Goal: Task Accomplishment & Management: Use online tool/utility

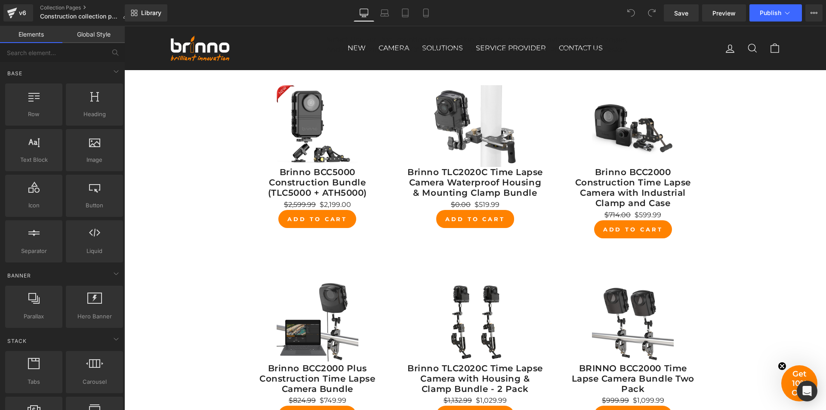
scroll to position [172, 0]
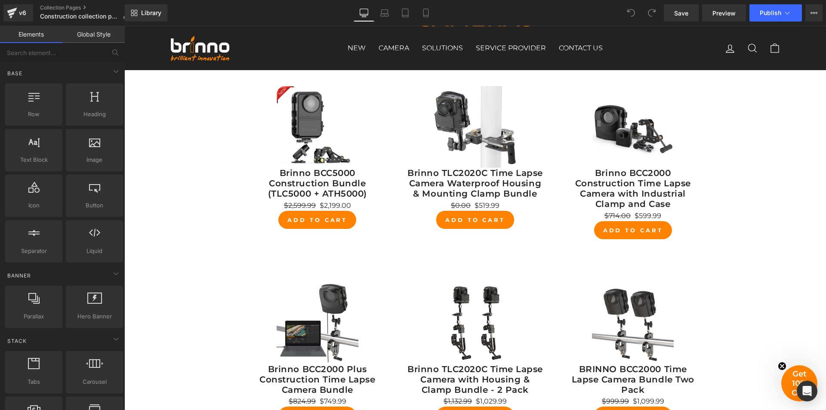
click at [315, 181] on div "Brinno BCC5000 Construction Bundle (TLC5000 + ATH5000) (P) Title" at bounding box center [318, 184] width 136 height 33
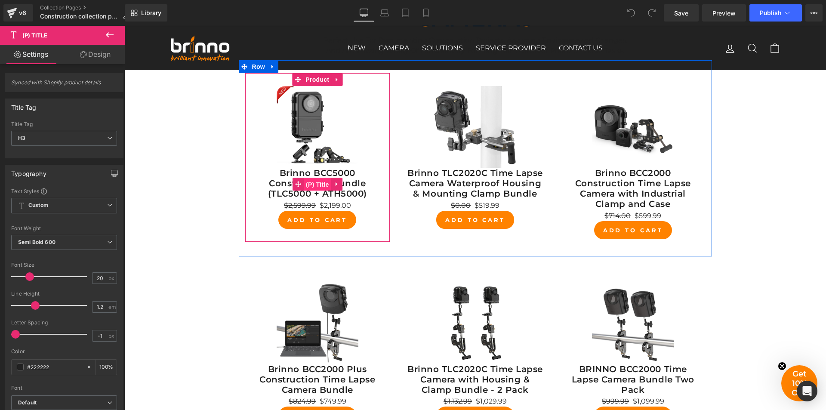
click at [319, 186] on span "(P) Title" at bounding box center [318, 184] width 28 height 13
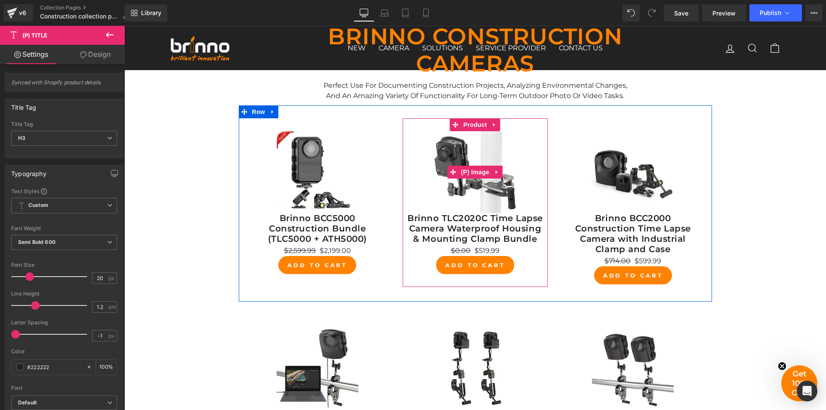
scroll to position [86, 0]
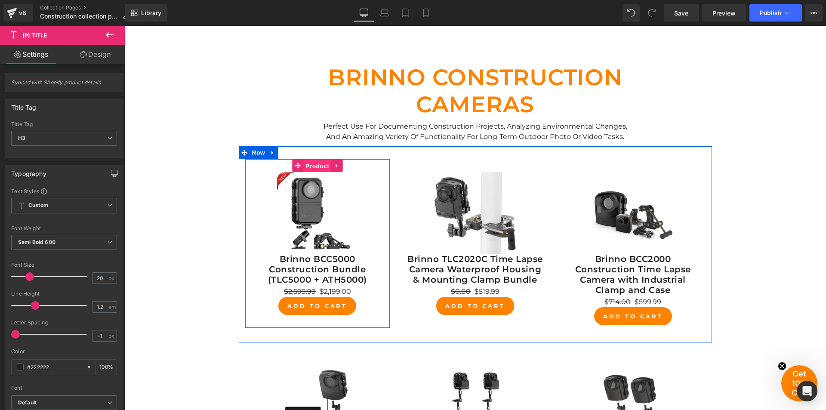
click at [317, 166] on span "Product" at bounding box center [317, 166] width 28 height 13
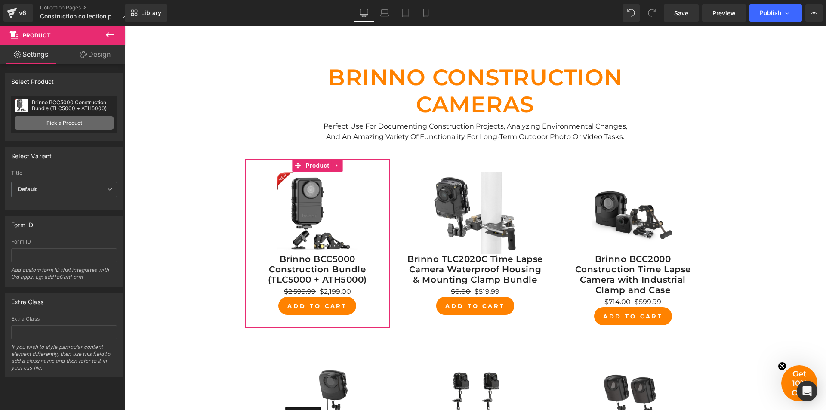
click at [56, 121] on link "Pick a Product" at bounding box center [64, 123] width 99 height 14
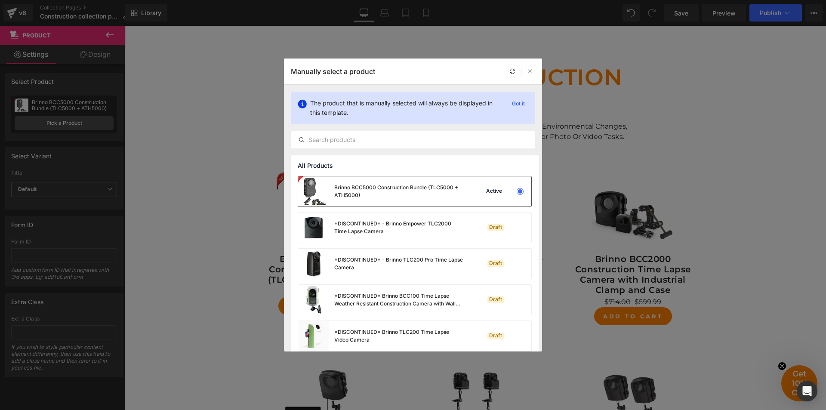
click at [394, 198] on div "Brinno BCC5000 Construction Bundle (TLC5000 + ATH5000)" at bounding box center [398, 191] width 129 height 15
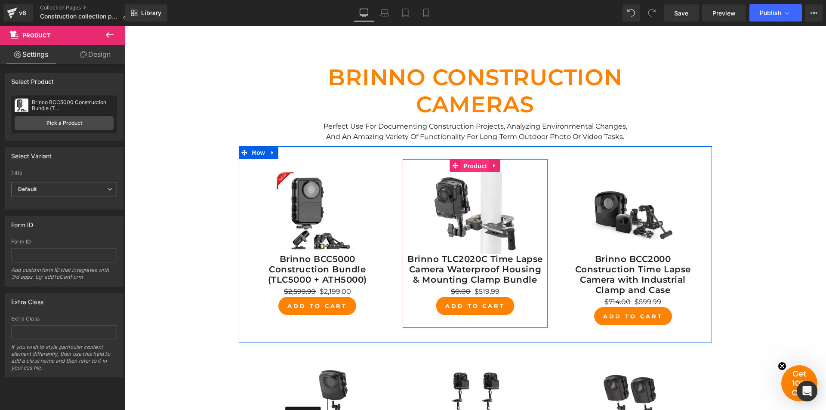
click at [473, 165] on span "Product" at bounding box center [475, 166] width 28 height 13
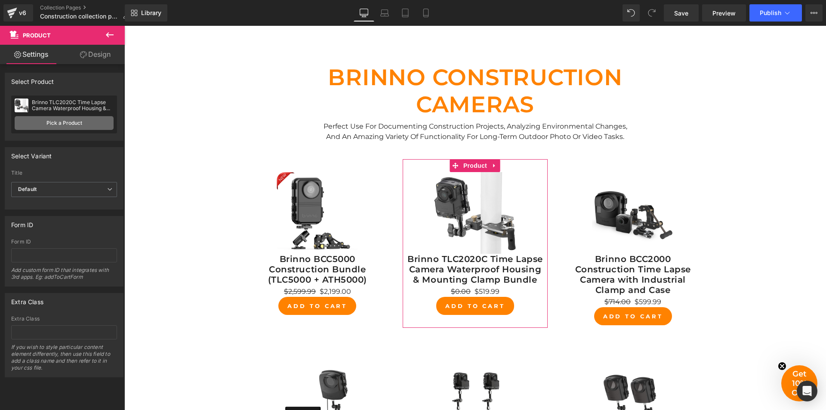
click at [62, 122] on link "Pick a Product" at bounding box center [64, 123] width 99 height 14
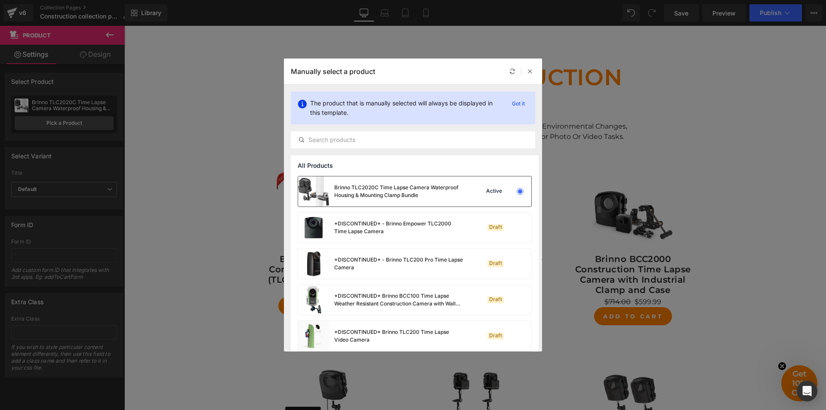
click at [378, 195] on div "Brinno TLC2020C Time Lapse Camera Waterproof Housing & Mounting Clamp Bundle" at bounding box center [398, 191] width 129 height 15
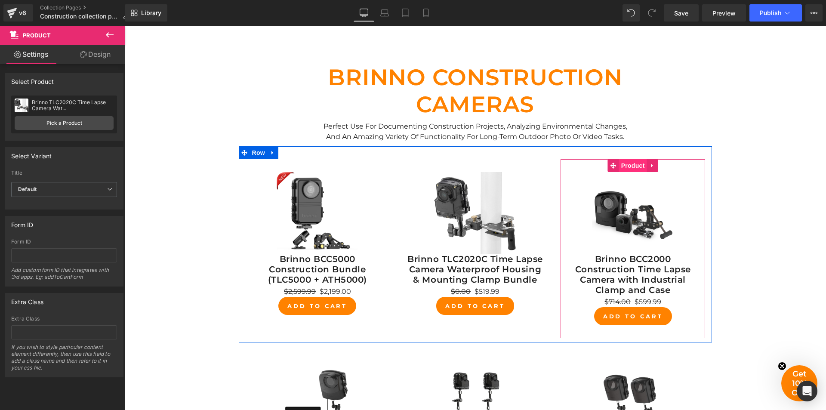
click at [629, 166] on span "Product" at bounding box center [633, 165] width 28 height 13
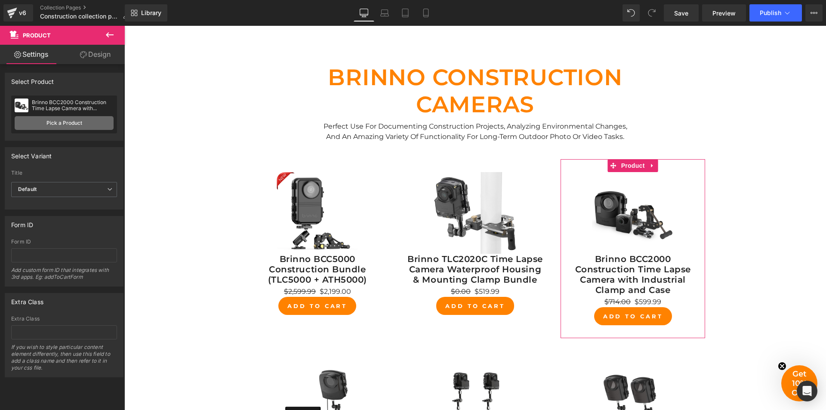
click at [61, 122] on link "Pick a Product" at bounding box center [64, 123] width 99 height 14
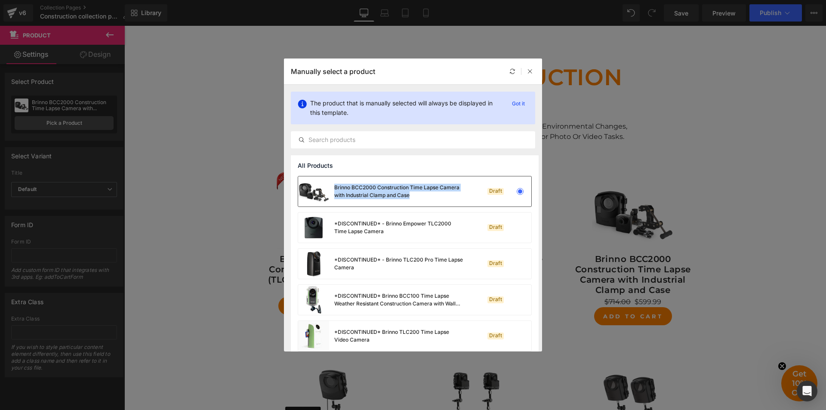
copy div "Brinno BCC2000 Construction Time Lapse Camera with Industrial Clamp and Case"
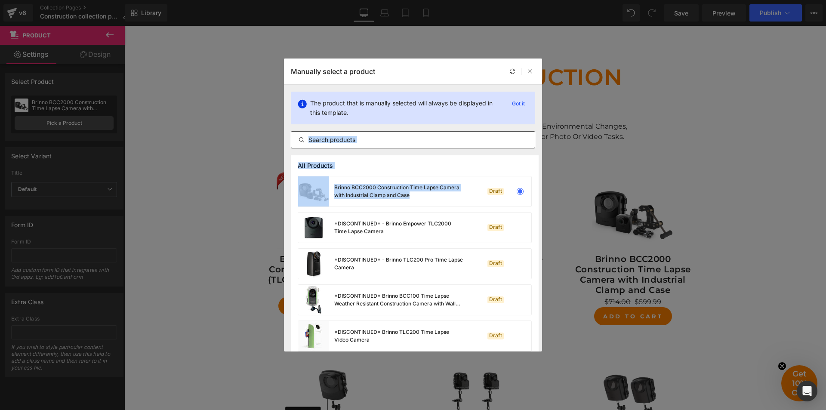
drag, startPoint x: 422, startPoint y: 195, endPoint x: 356, endPoint y: 136, distance: 88.3
click at [356, 136] on section "The product that is manually selected will always be displayed in this template…" at bounding box center [413, 218] width 258 height 267
click at [379, 140] on input "text" at bounding box center [413, 140] width 244 height 10
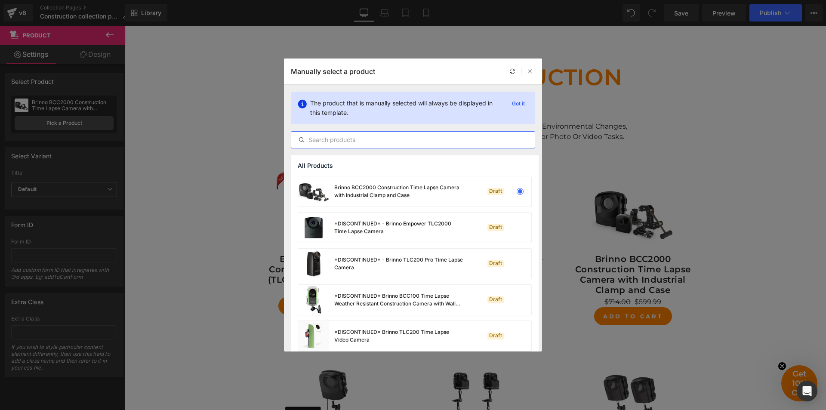
click at [379, 140] on input "text" at bounding box center [413, 140] width 244 height 10
paste input "Brinno BCC2000 Construction Time Lapse Camera with Industrial Clamp and Case"
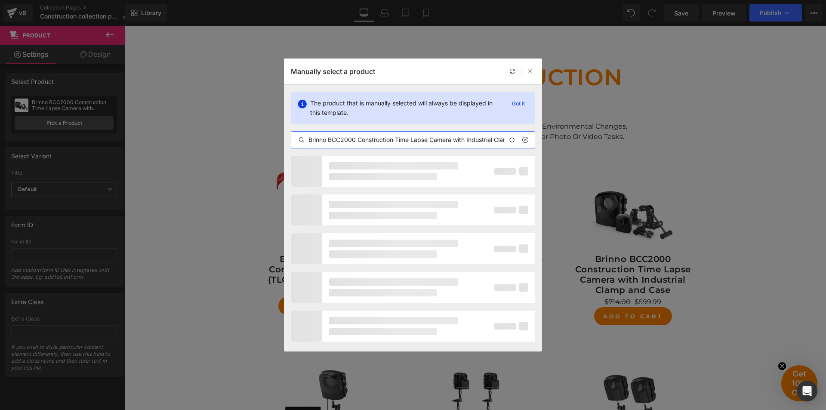
scroll to position [0, 38]
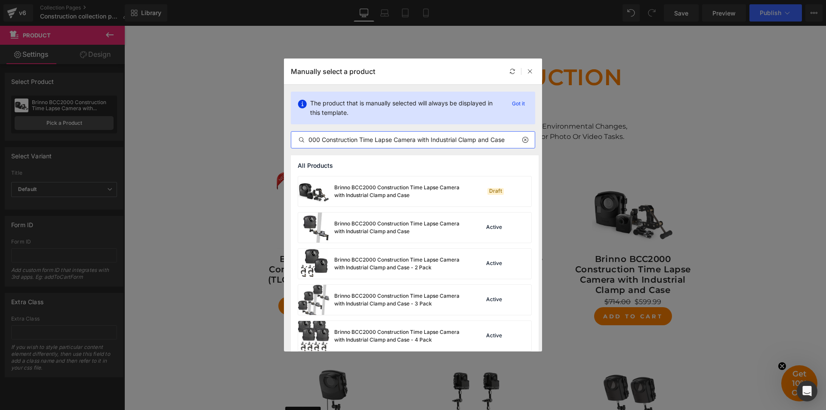
type input "Brinno BCC2000 Construction Time Lapse Camera with Industrial Clamp and Case"
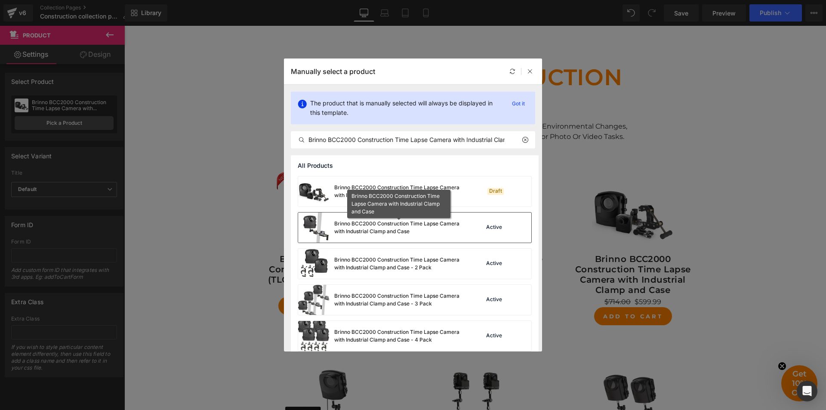
click at [401, 223] on div "Brinno BCC2000 Construction Time Lapse Camera with Industrial Clamp and Case" at bounding box center [398, 227] width 129 height 15
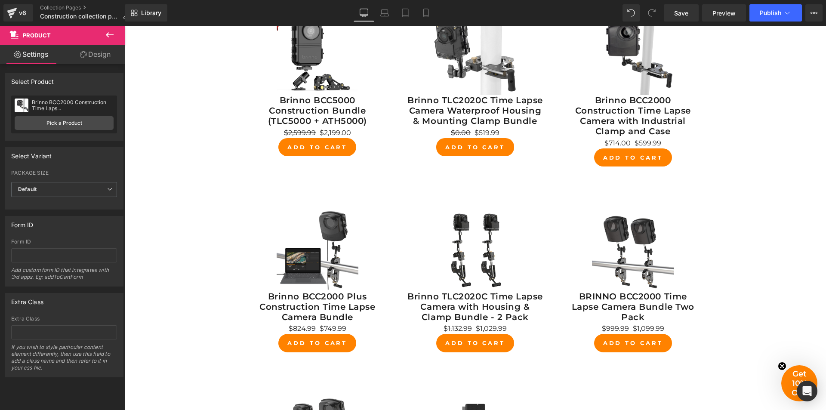
scroll to position [258, 0]
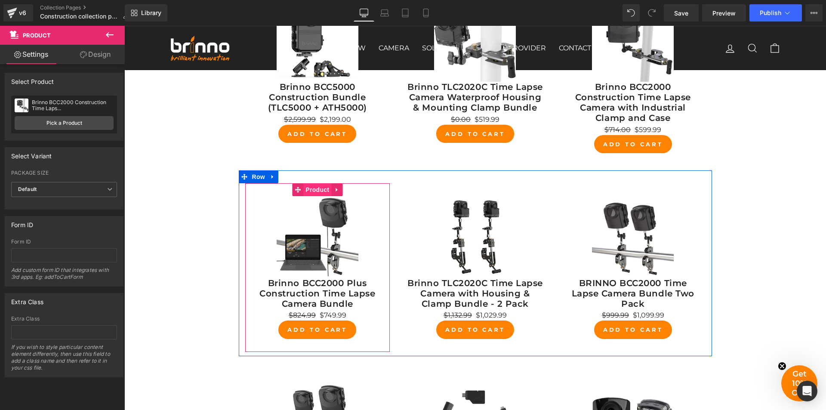
click at [314, 190] on span "Product" at bounding box center [317, 189] width 28 height 13
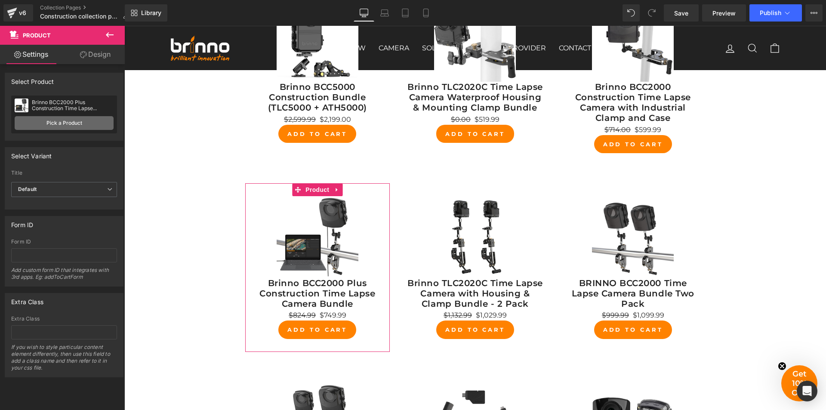
click at [64, 122] on link "Pick a Product" at bounding box center [64, 123] width 99 height 14
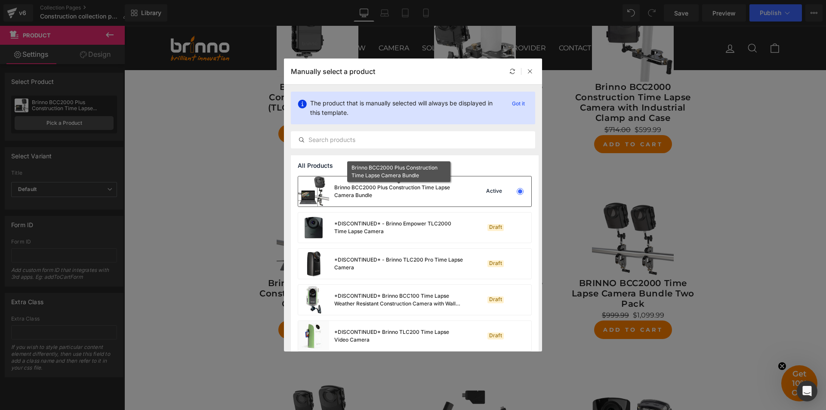
click at [397, 195] on div "Brinno BCC2000 Plus Construction Time Lapse Camera Bundle" at bounding box center [398, 191] width 129 height 15
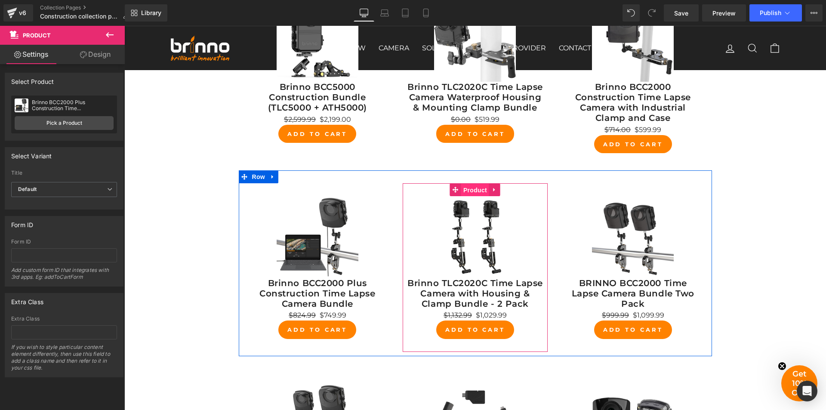
click at [475, 193] on span "Product" at bounding box center [475, 190] width 28 height 13
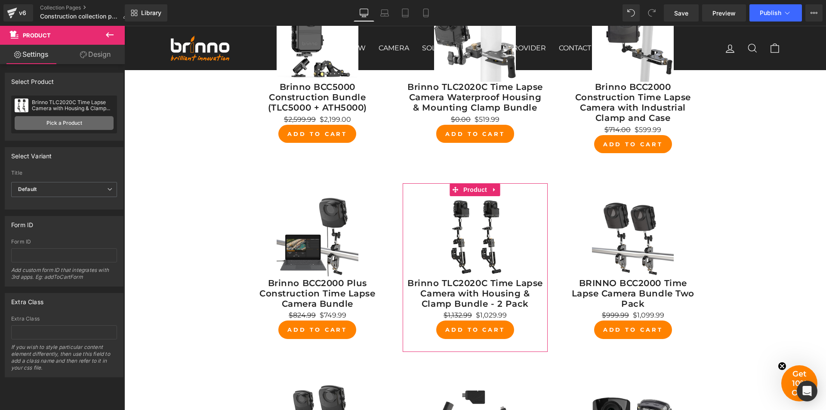
click at [76, 123] on link "Pick a Product" at bounding box center [64, 123] width 99 height 14
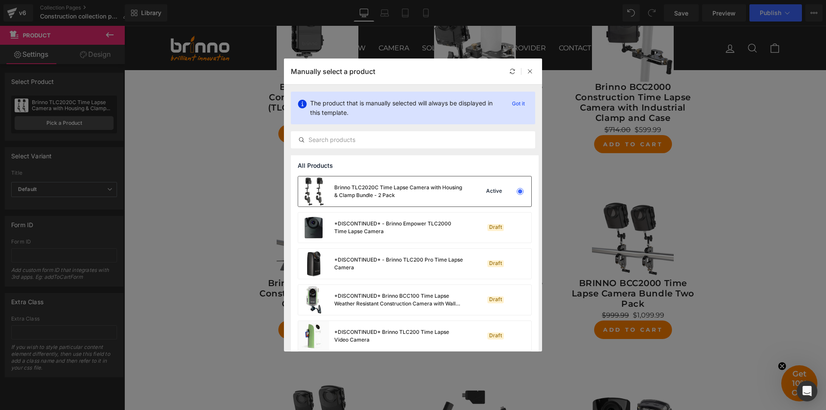
click at [390, 191] on div "Brinno TLC2020C Time Lapse Camera with Housing & Clamp Bundle - 2 Pack" at bounding box center [398, 191] width 129 height 15
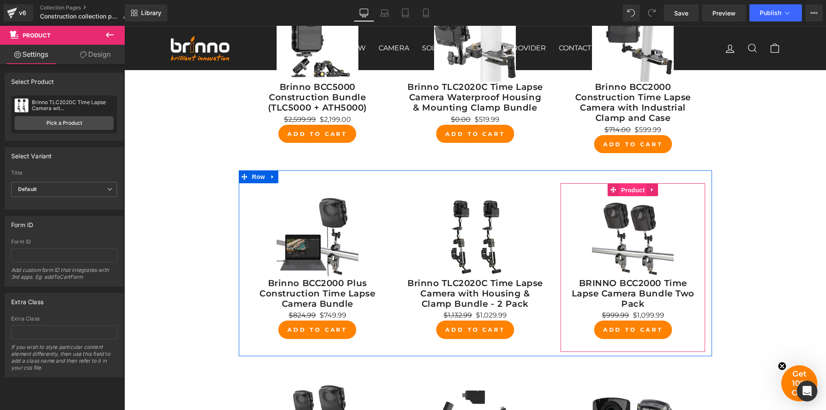
click at [632, 189] on span "Product" at bounding box center [633, 190] width 28 height 13
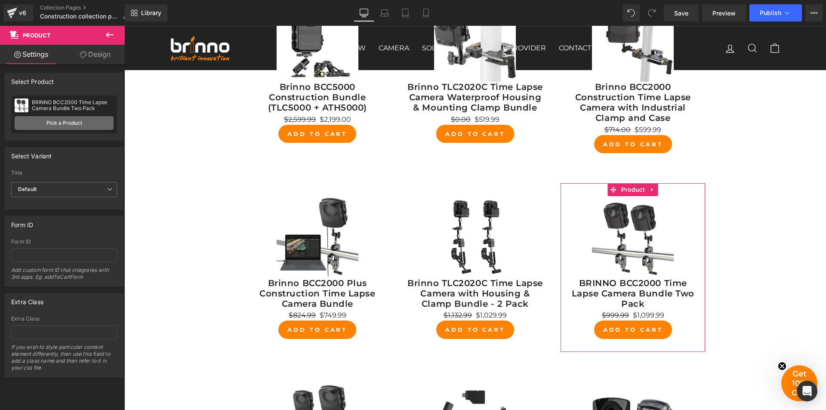
click at [76, 119] on link "Pick a Product" at bounding box center [64, 123] width 99 height 14
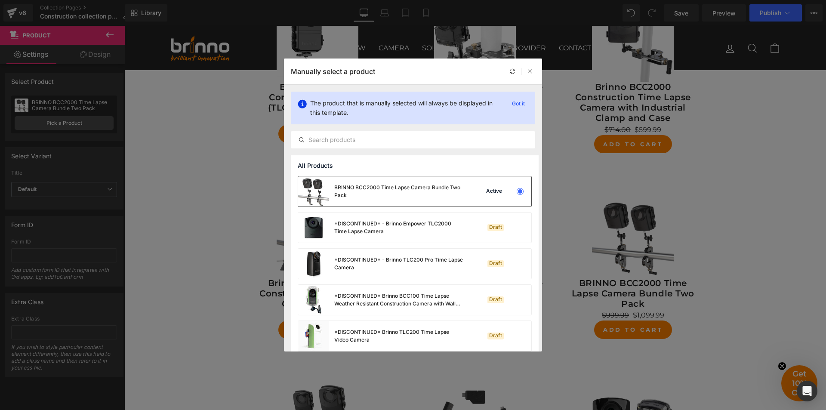
click at [411, 196] on div "BRINNO BCC2000 Time Lapse Camera Bundle Two Pack" at bounding box center [398, 191] width 129 height 15
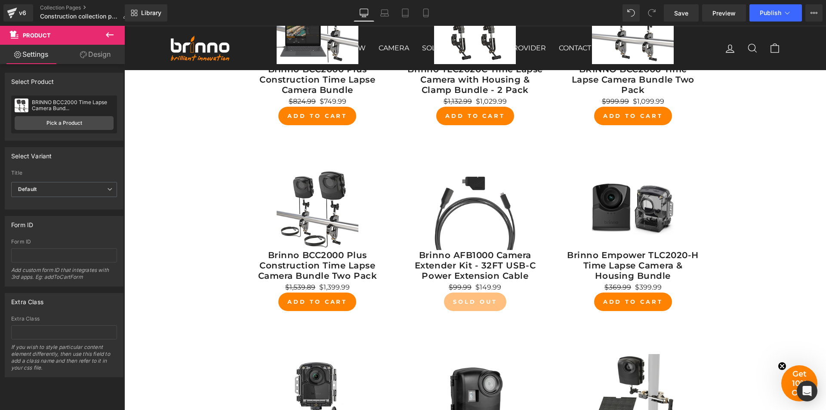
scroll to position [473, 0]
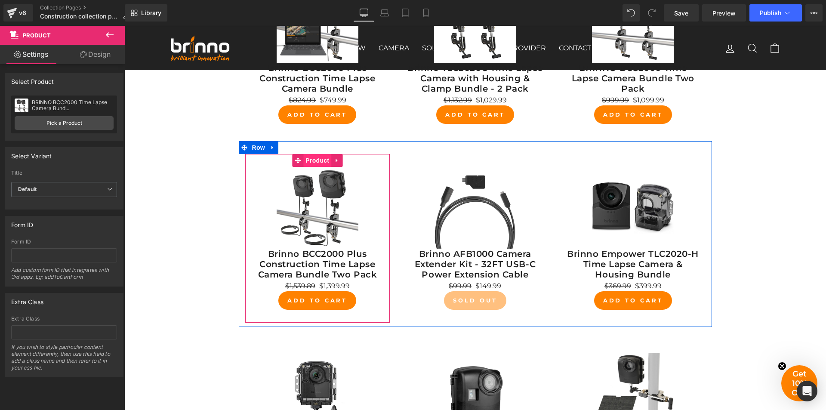
click at [312, 163] on span "Product" at bounding box center [317, 160] width 28 height 13
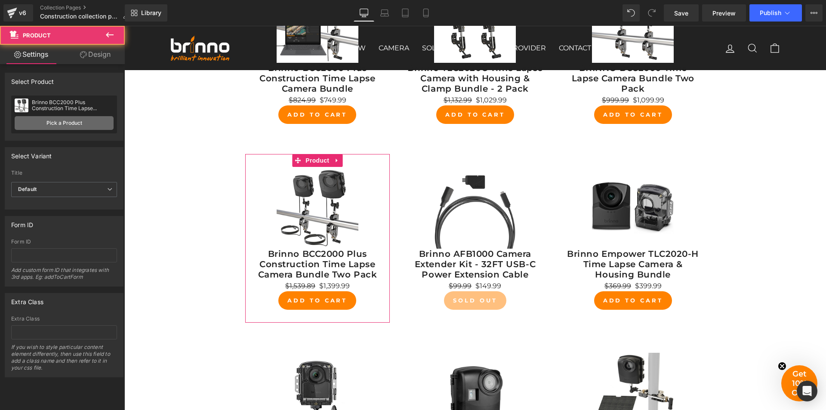
click at [55, 120] on link "Pick a Product" at bounding box center [64, 123] width 99 height 14
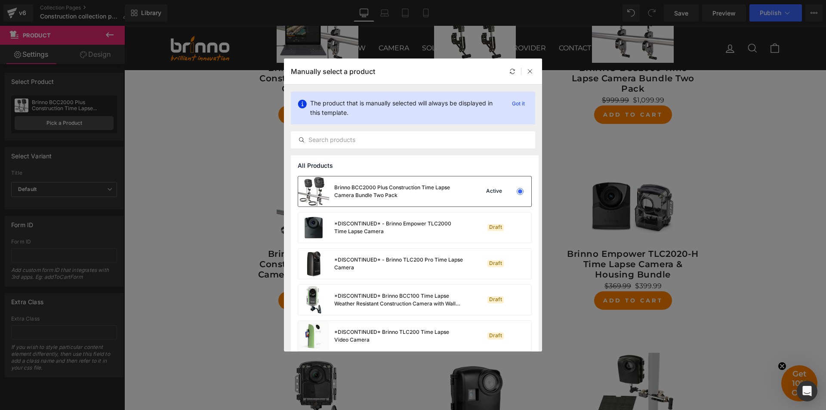
click at [405, 186] on div "Brinno BCC2000 Plus Construction Time Lapse Camera Bundle Two Pack" at bounding box center [398, 191] width 129 height 15
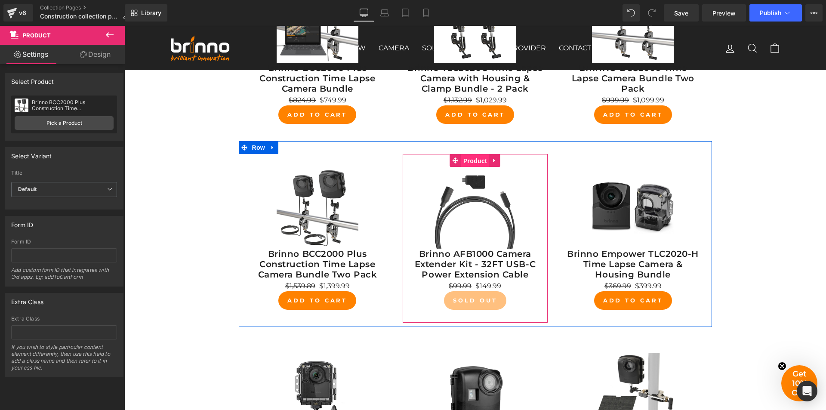
click at [474, 165] on span "Product" at bounding box center [475, 160] width 28 height 13
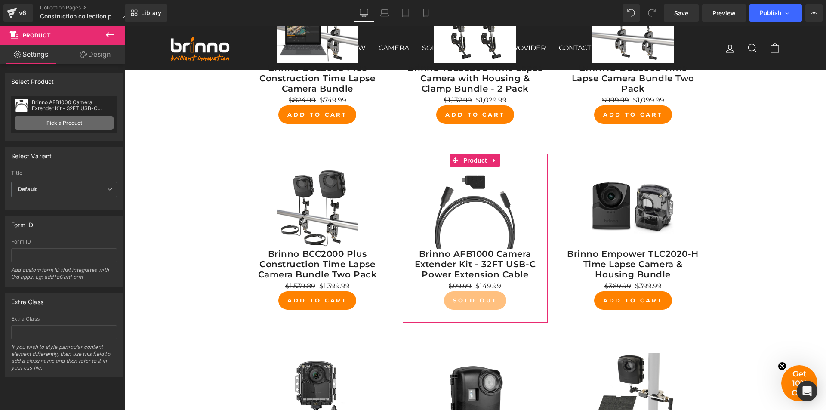
click at [68, 125] on link "Pick a Product" at bounding box center [64, 123] width 99 height 14
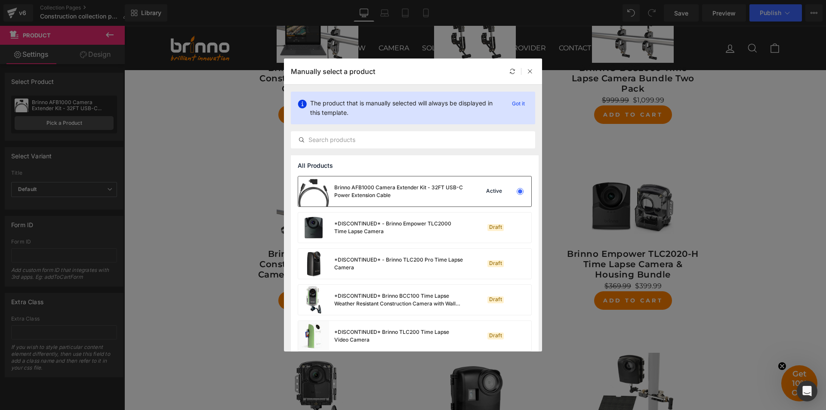
click at [398, 191] on div "Brinno AFB1000 Camera Extender Kit - 32FT USB-C Power Extension Cable" at bounding box center [398, 191] width 129 height 15
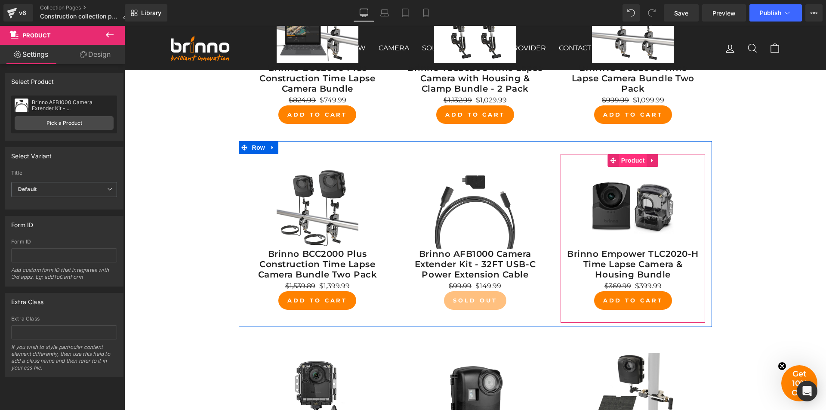
click at [629, 160] on span "Product" at bounding box center [633, 160] width 28 height 13
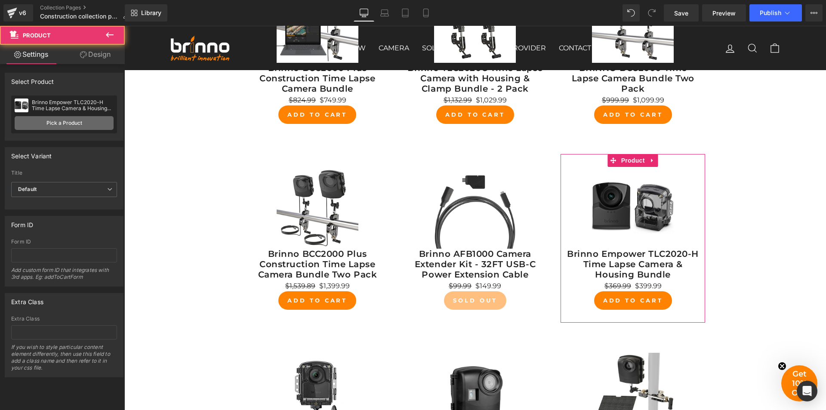
click at [71, 123] on link "Pick a Product" at bounding box center [64, 123] width 99 height 14
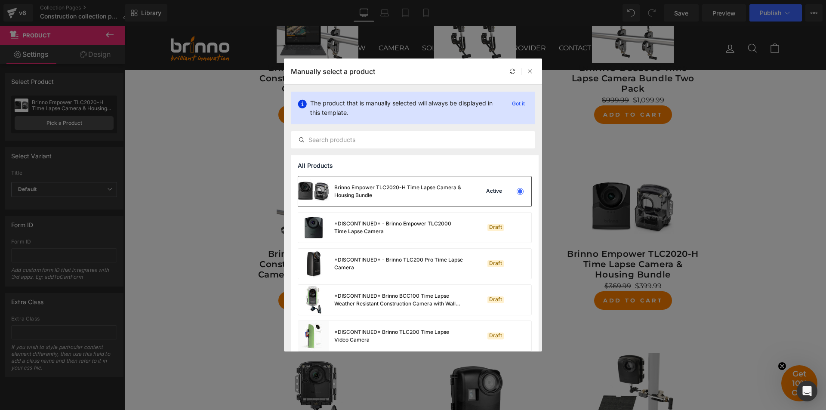
click at [396, 192] on div "Brinno Empower TLC2020-H Time Lapse Camera & Housing Bundle" at bounding box center [398, 191] width 129 height 15
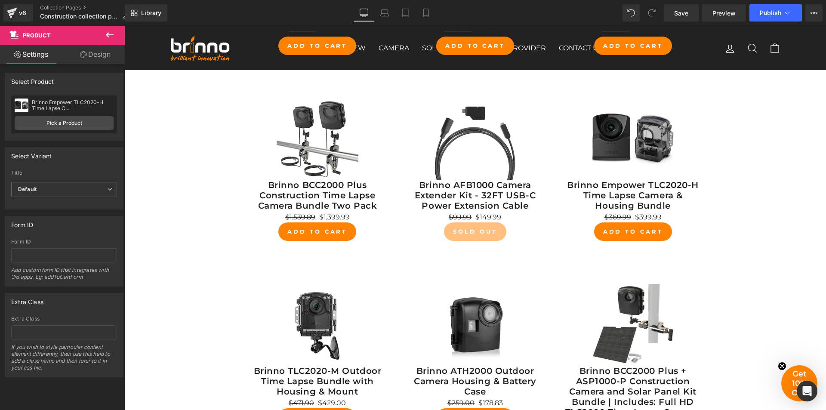
scroll to position [602, 0]
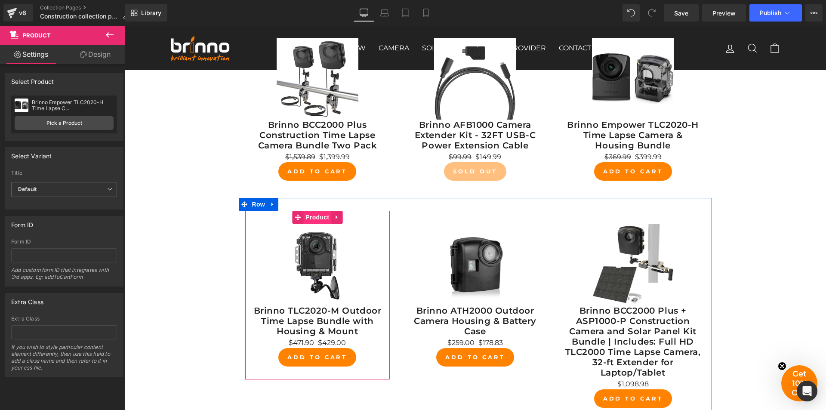
click at [318, 220] on span "Product" at bounding box center [317, 217] width 28 height 13
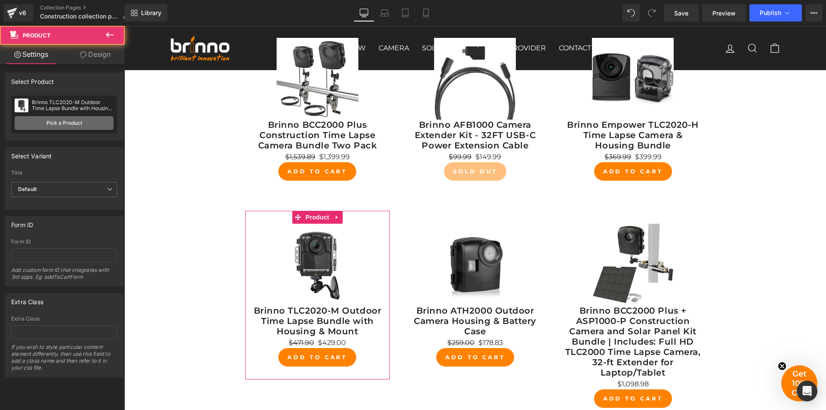
click at [74, 121] on link "Pick a Product" at bounding box center [64, 123] width 99 height 14
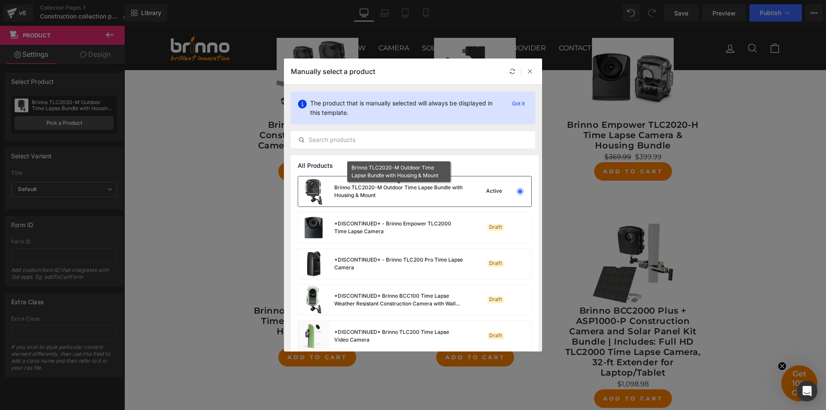
click at [366, 195] on div "Brinno TLC2020-M Outdoor Time Lapse Bundle with Housing & Mount" at bounding box center [398, 191] width 129 height 15
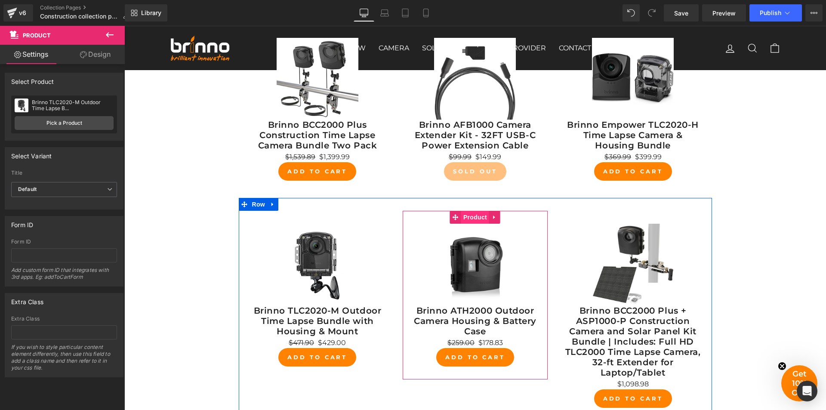
click at [477, 218] on span "Product" at bounding box center [475, 217] width 28 height 13
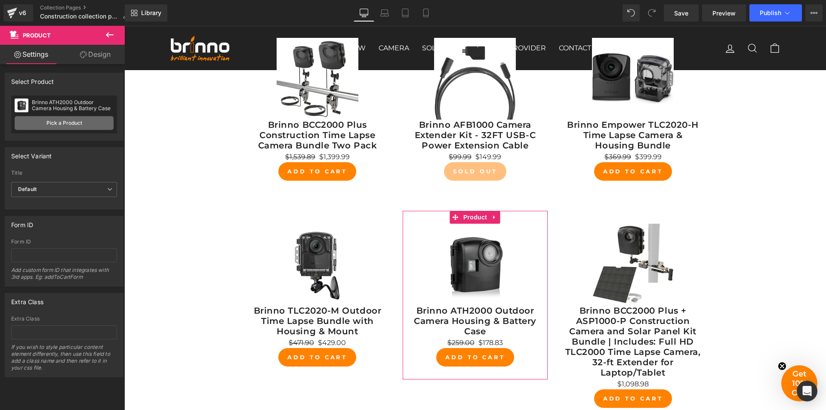
click at [76, 123] on link "Pick a Product" at bounding box center [64, 123] width 99 height 14
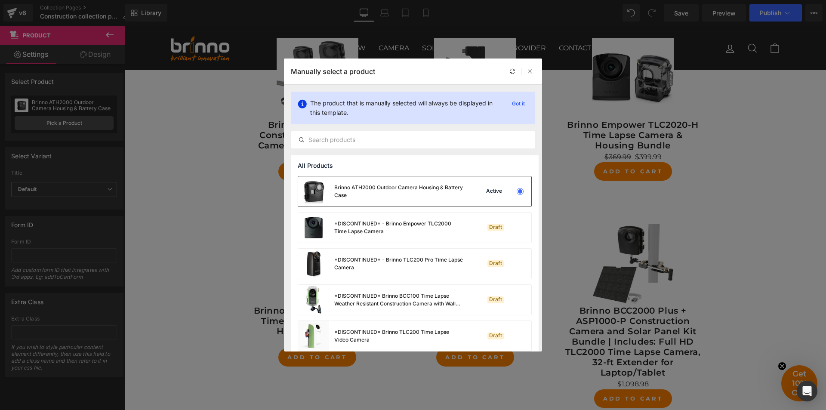
click at [379, 192] on div "Brinno ATH2000 Outdoor Camera Housing & Battery Case" at bounding box center [398, 191] width 129 height 15
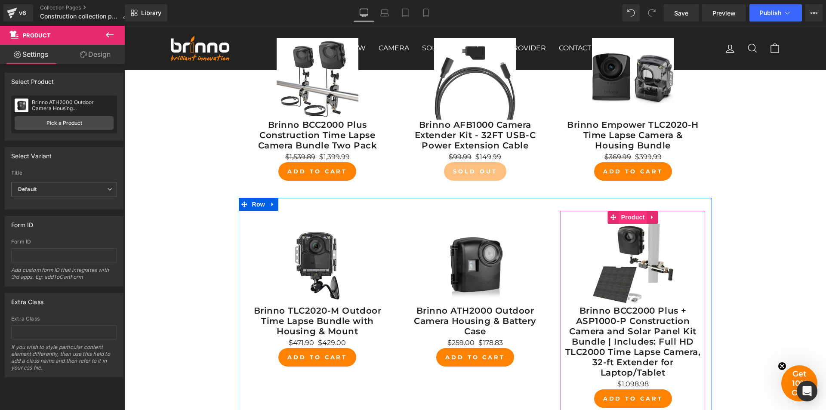
click at [631, 217] on span "Product" at bounding box center [633, 217] width 28 height 13
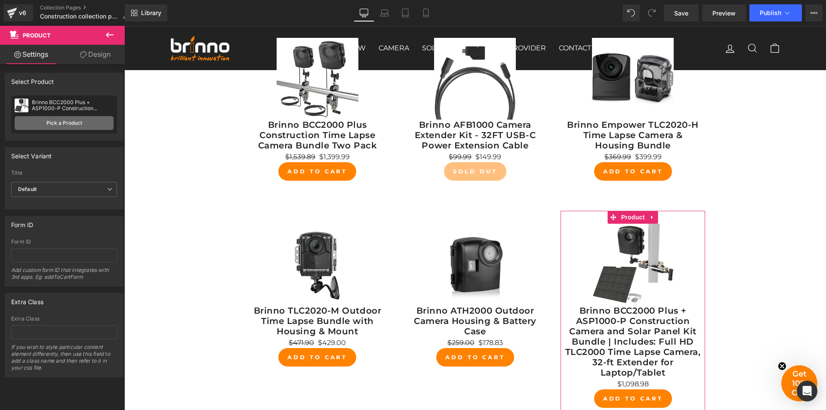
click at [63, 124] on link "Pick a Product" at bounding box center [64, 123] width 99 height 14
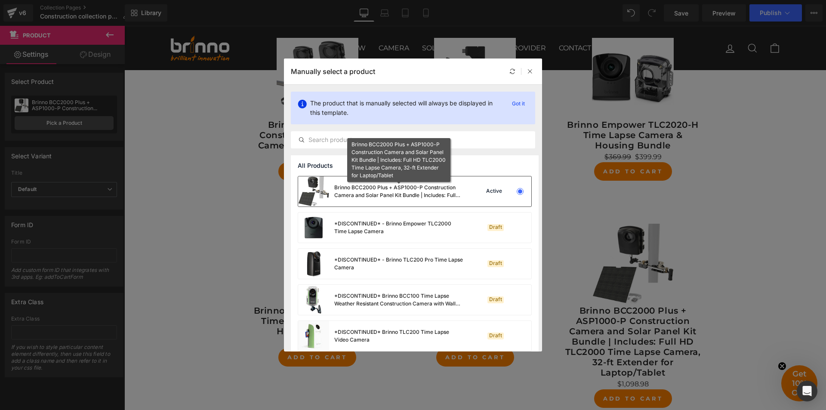
click at [421, 191] on div "Brinno BCC2000 Plus + ASP1000-P Construction Camera and Solar Panel Kit Bundle …" at bounding box center [398, 191] width 129 height 15
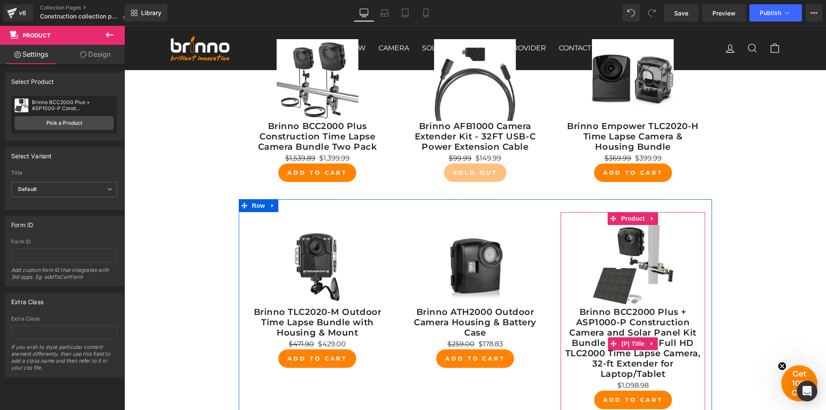
scroll to position [473, 0]
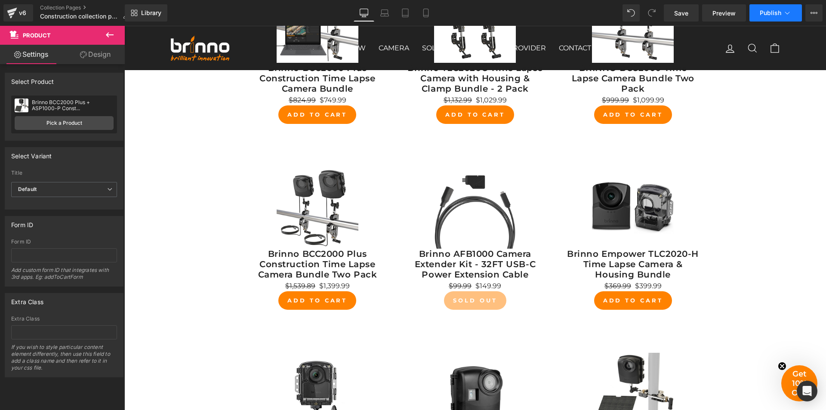
click at [772, 13] on span "Publish" at bounding box center [771, 12] width 22 height 7
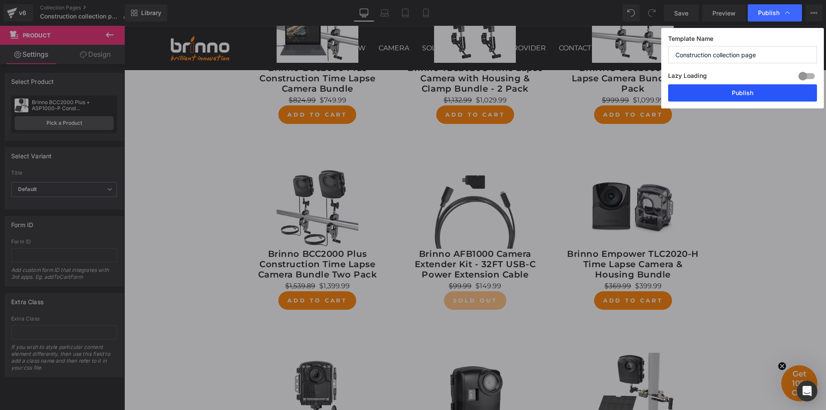
click at [743, 94] on button "Publish" at bounding box center [742, 92] width 149 height 17
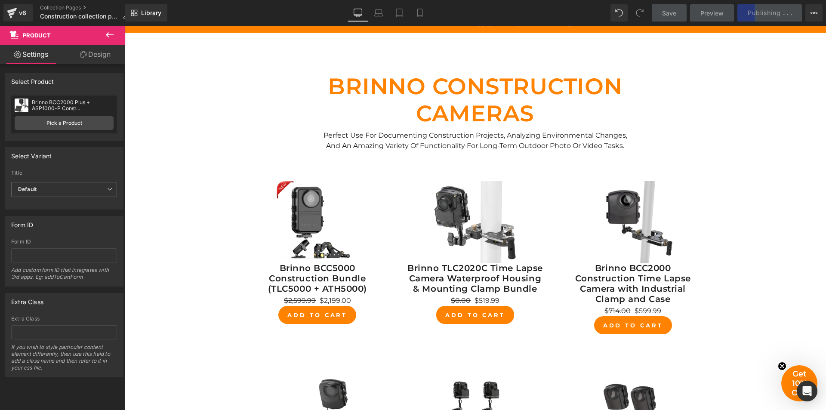
scroll to position [86, 0]
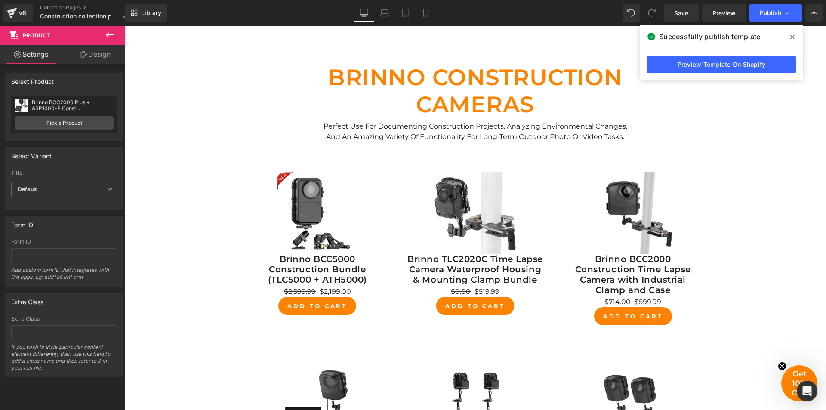
click at [793, 40] on icon at bounding box center [792, 37] width 4 height 7
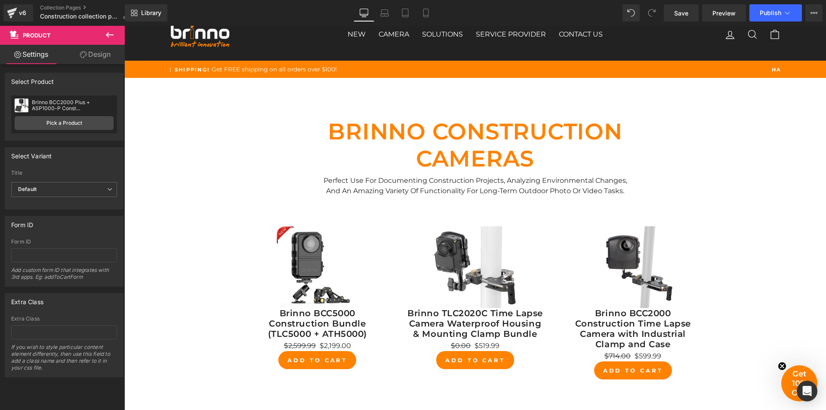
scroll to position [0, 0]
